Goal: Information Seeking & Learning: Compare options

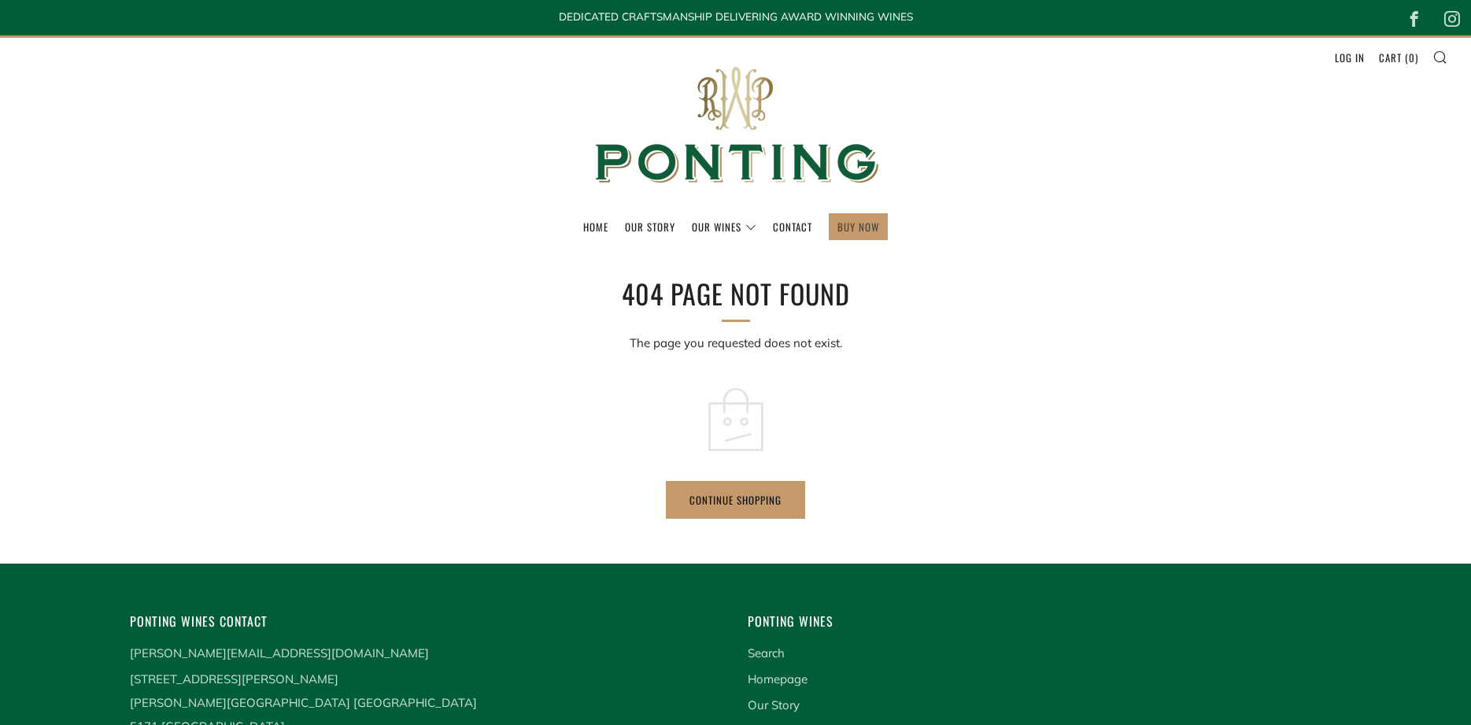
click at [869, 218] on link "BUY NOW" at bounding box center [858, 226] width 42 height 25
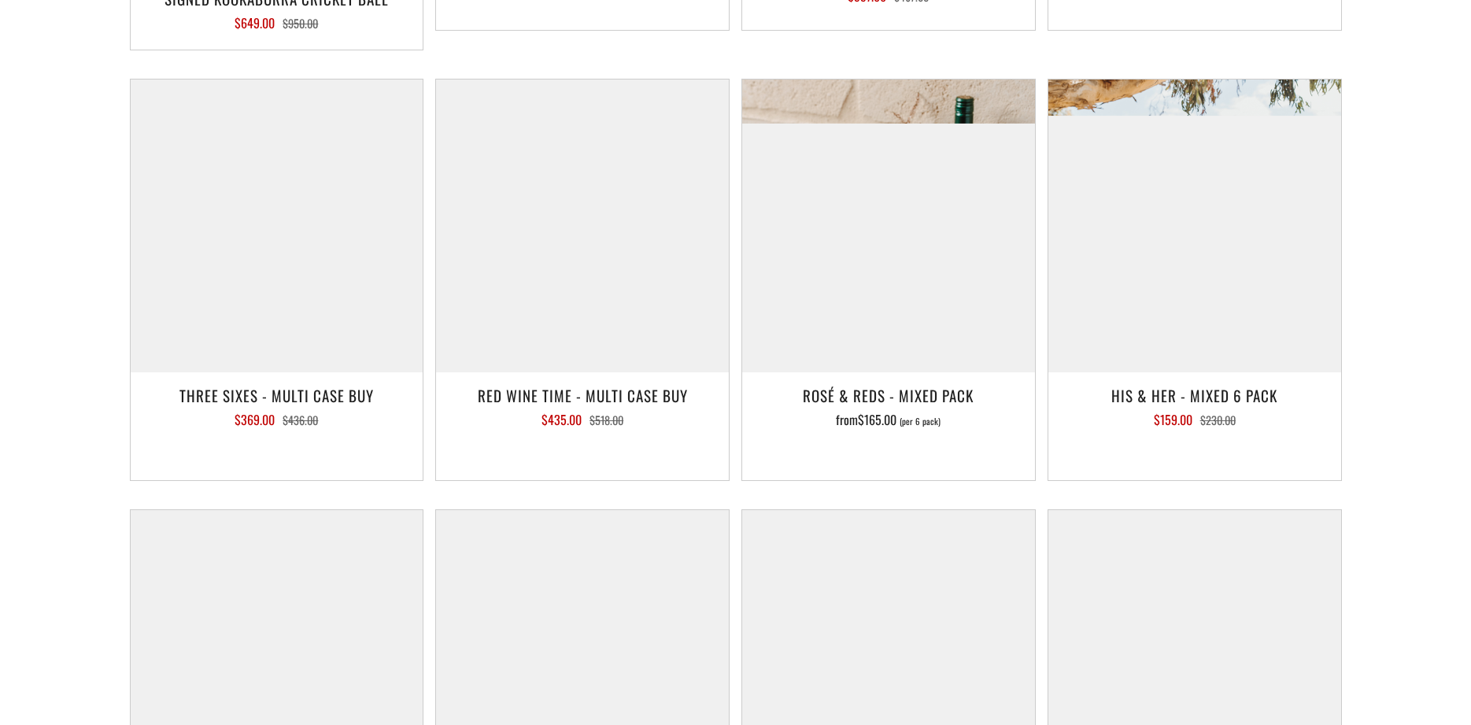
scroll to position [2489, 0]
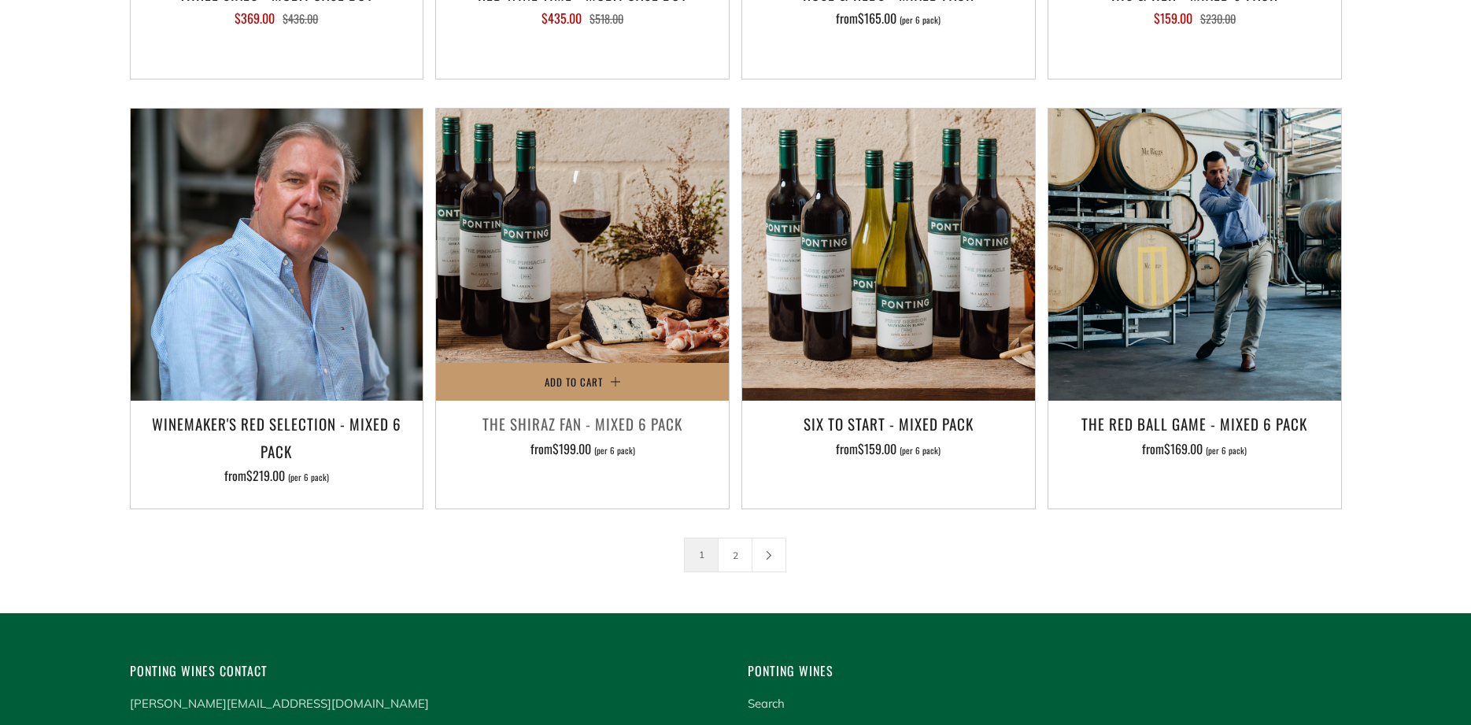
click at [591, 227] on img at bounding box center [582, 255] width 293 height 293
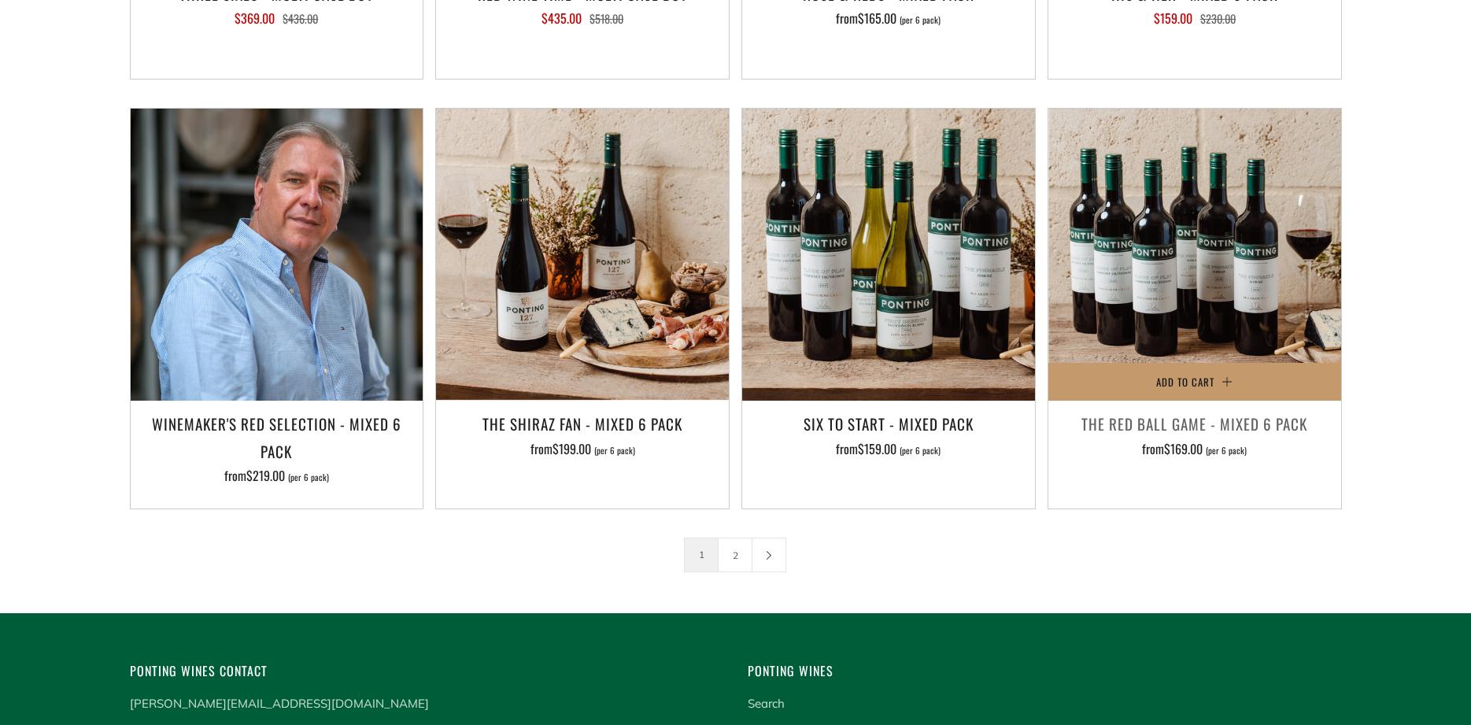
click at [1284, 248] on img at bounding box center [1194, 255] width 293 height 293
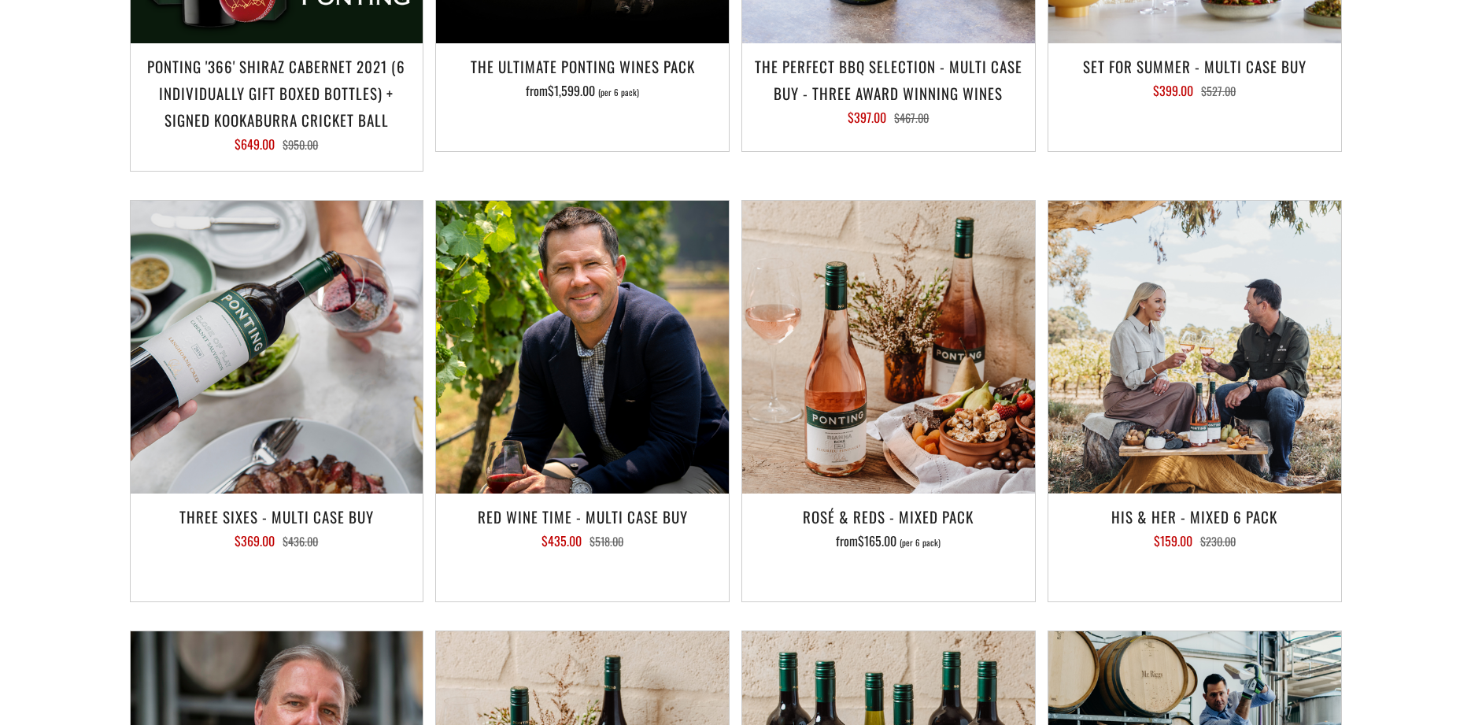
scroll to position [2087, 0]
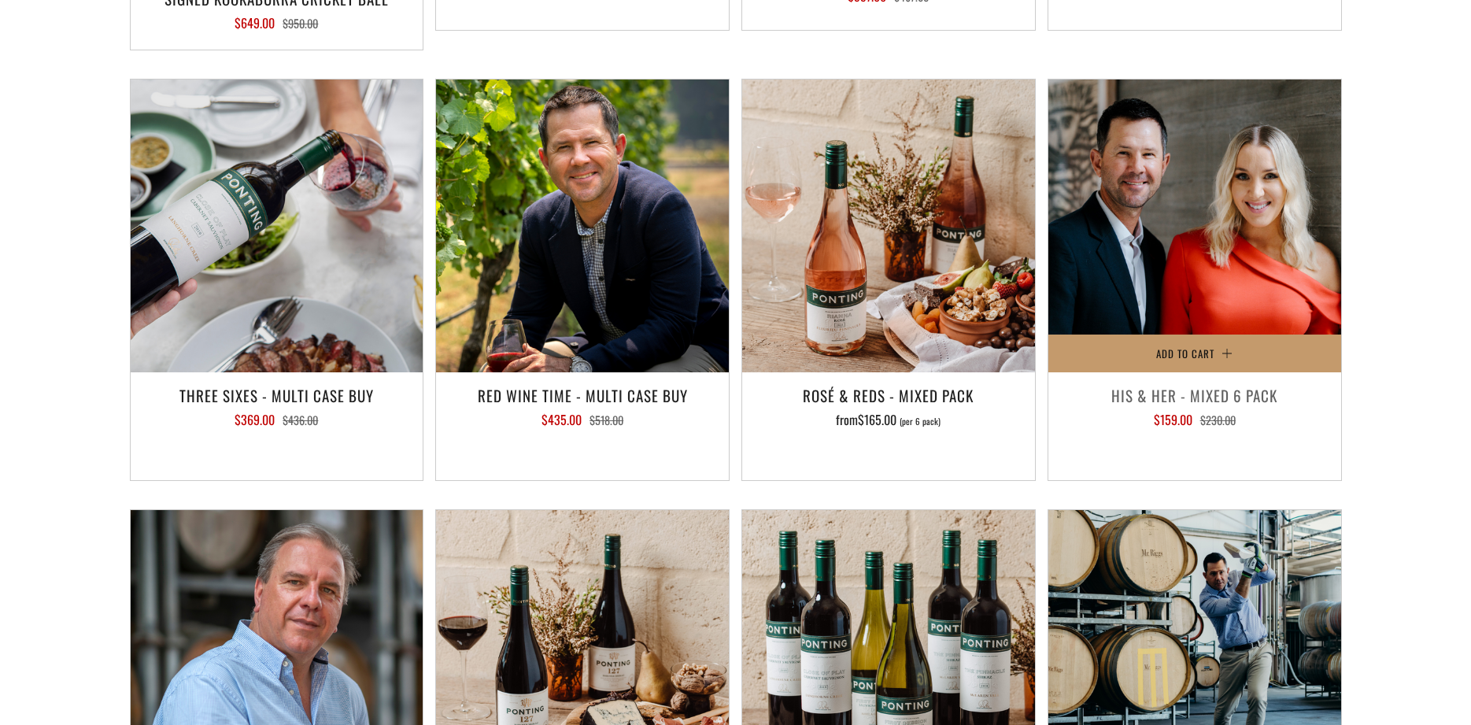
click at [1186, 207] on img at bounding box center [1194, 225] width 293 height 293
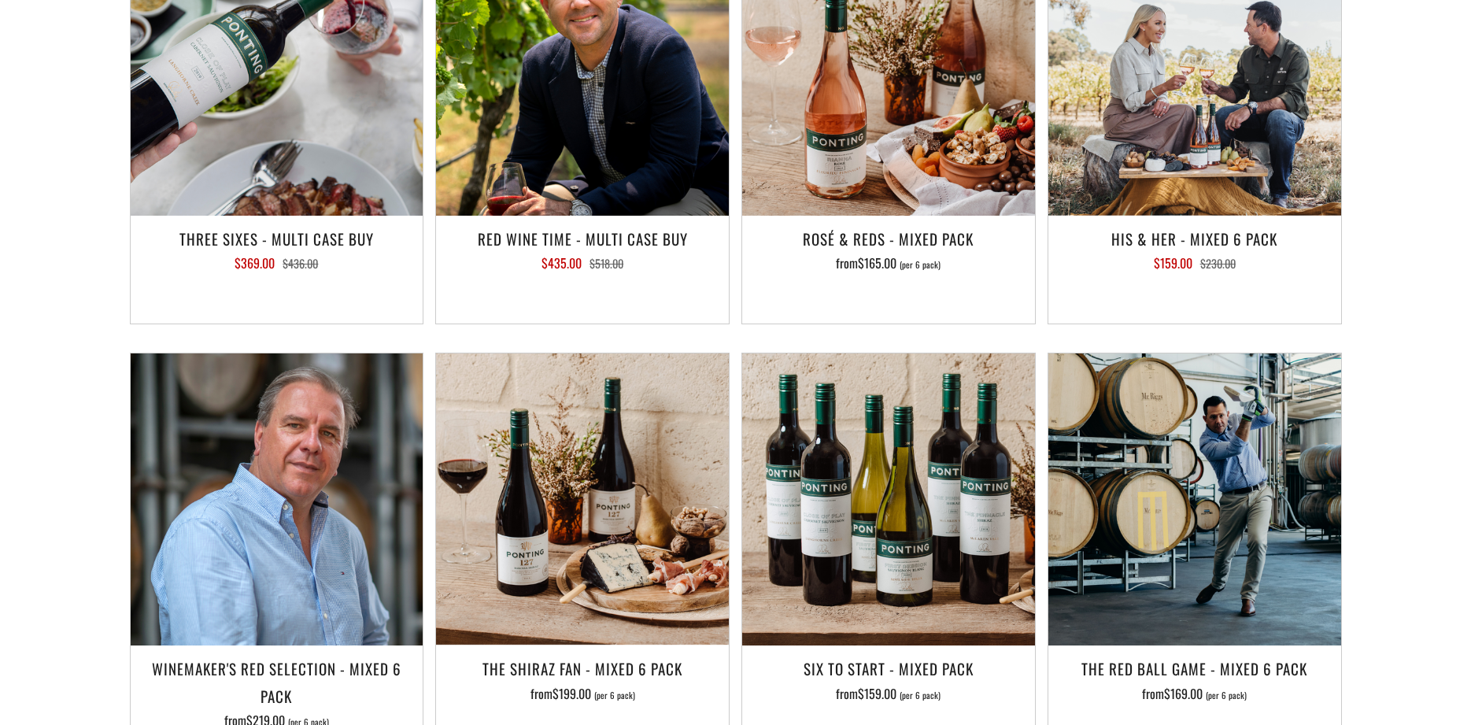
scroll to position [2328, 0]
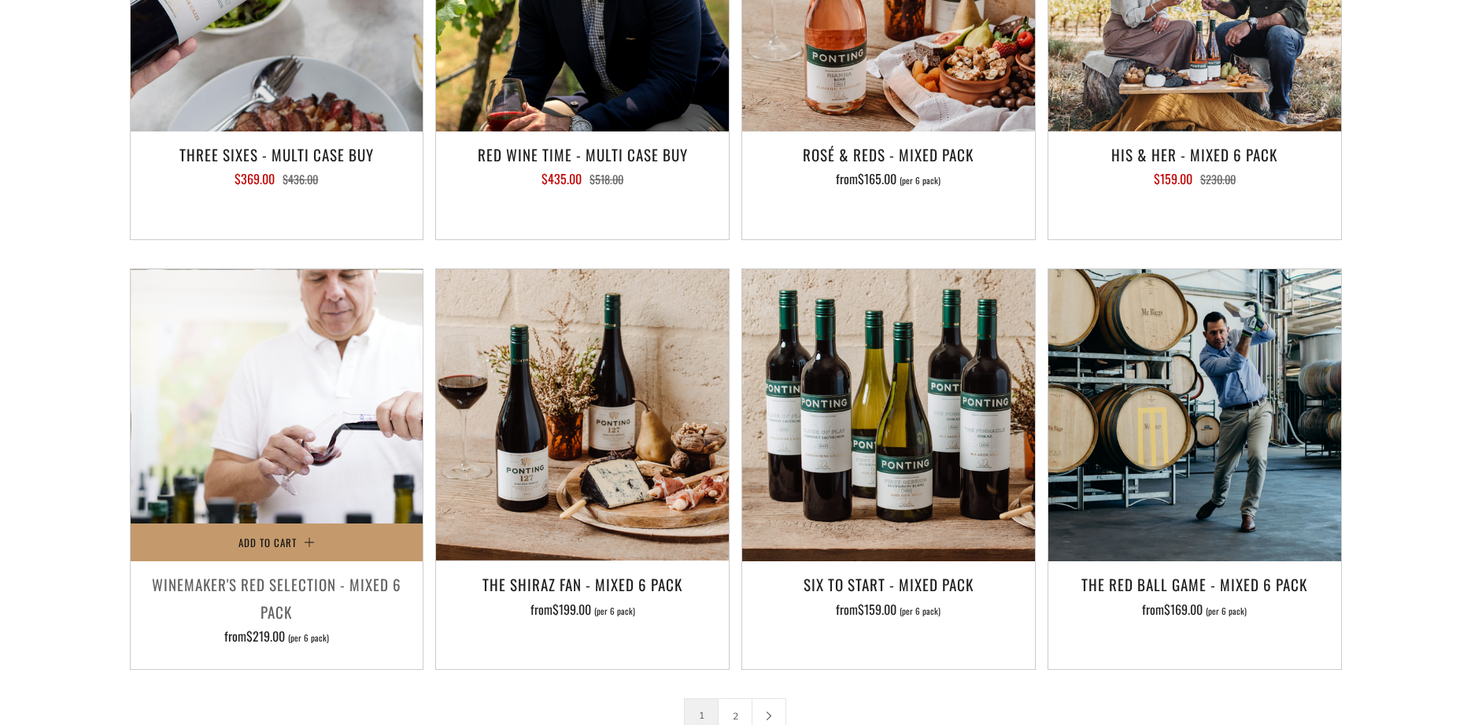
click at [326, 412] on img at bounding box center [277, 415] width 293 height 293
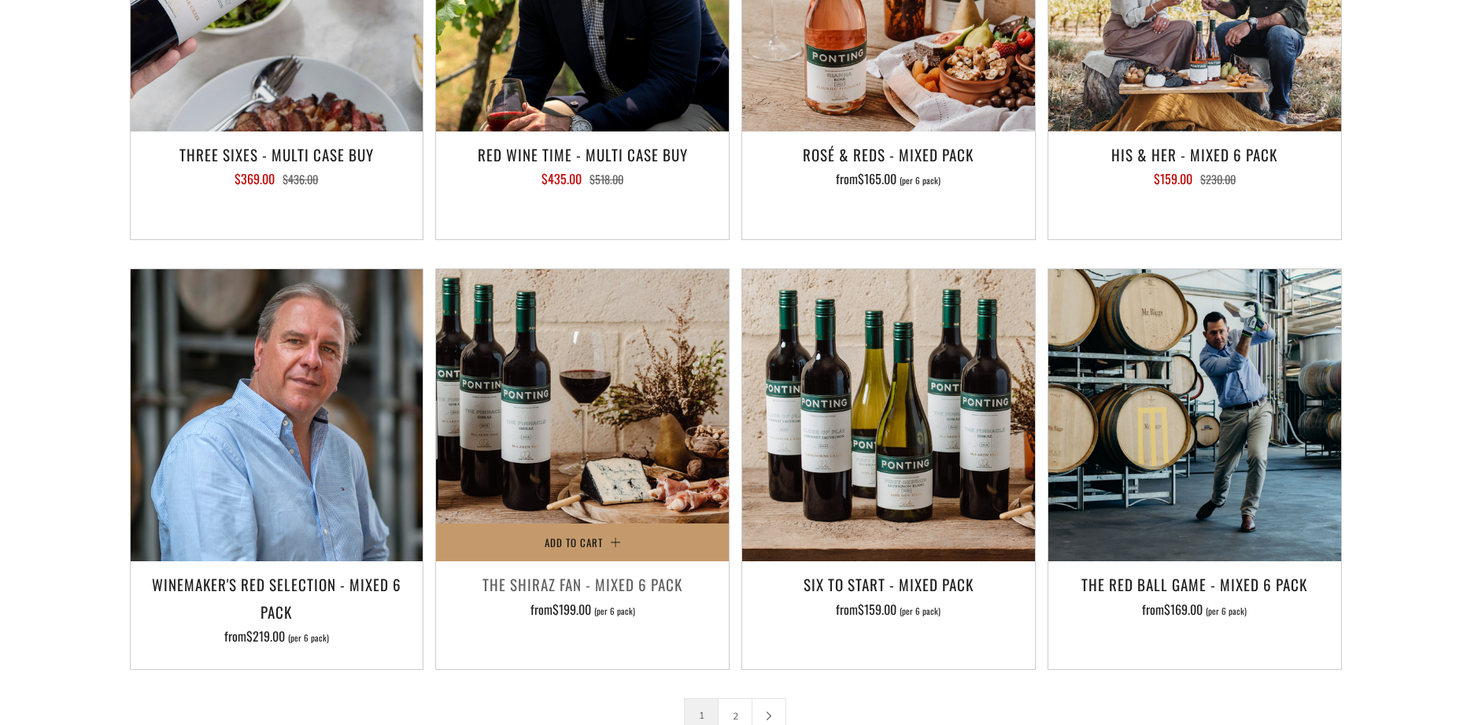
click at [606, 397] on img at bounding box center [582, 415] width 293 height 293
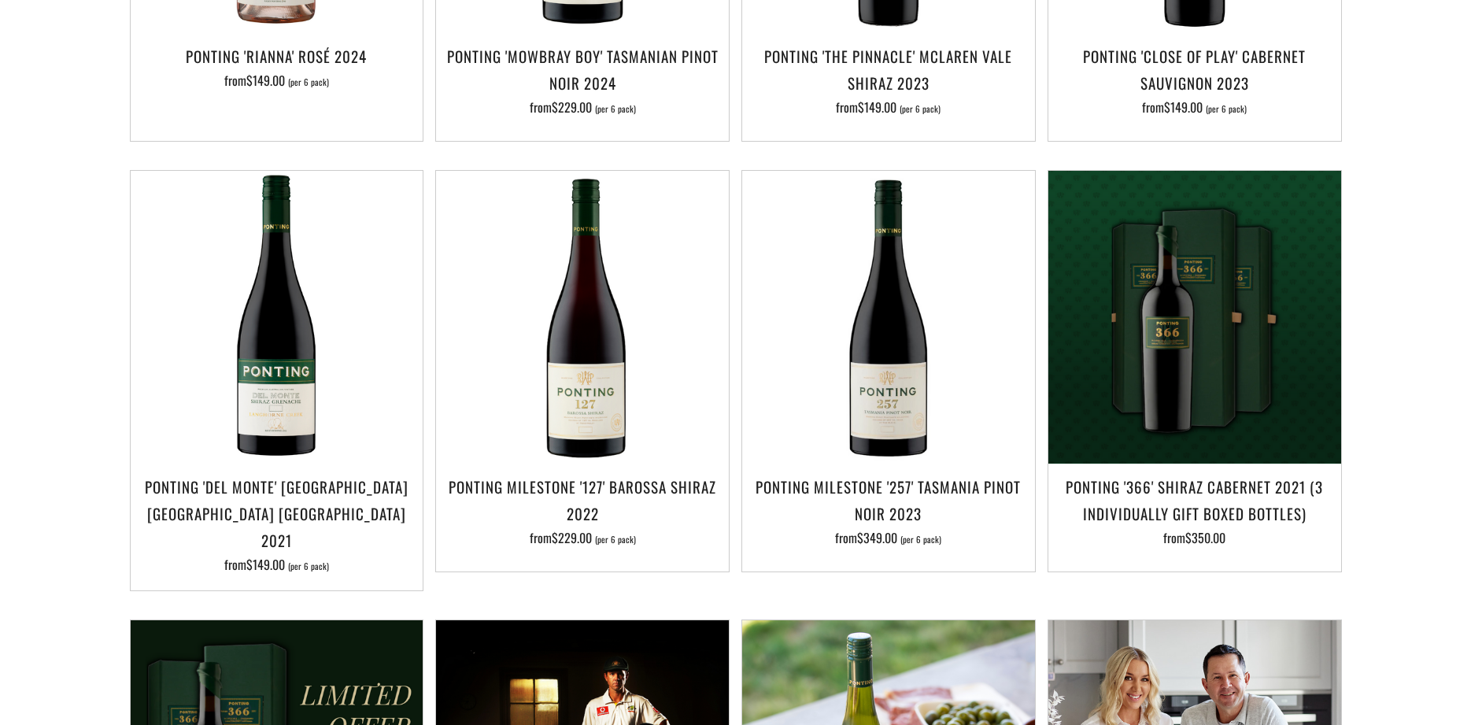
scroll to position [1204, 0]
